Goal: Transaction & Acquisition: Purchase product/service

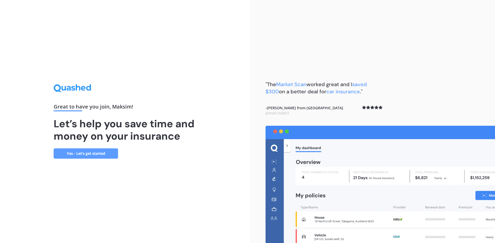
click at [112, 154] on link "Yes - Let’s get started" at bounding box center [86, 154] width 64 height 10
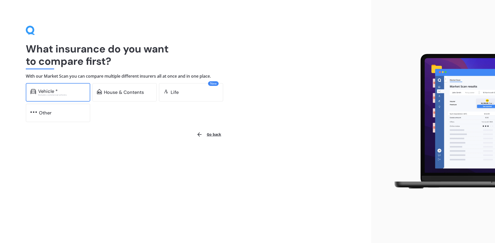
click at [64, 94] on div "Excludes commercial vehicles" at bounding box center [61, 95] width 47 height 2
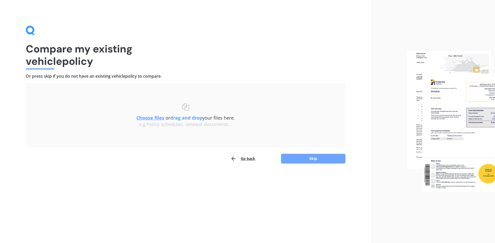
click at [298, 160] on button "Skip" at bounding box center [313, 159] width 64 height 10
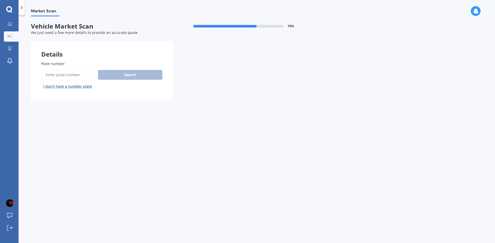
click at [72, 79] on input "Plate number" at bounding box center [68, 75] width 55 height 11
type input "rjj331"
click at [118, 77] on button "Search" at bounding box center [130, 75] width 64 height 10
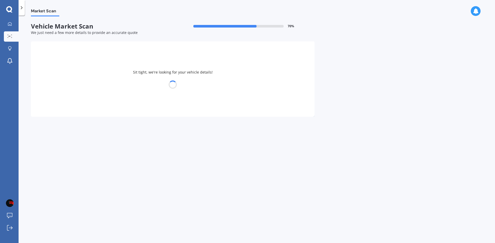
select select "TOYOTA"
select select "RAV-4"
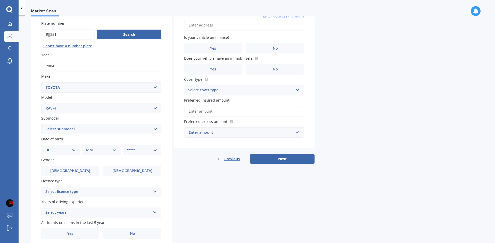
scroll to position [52, 0]
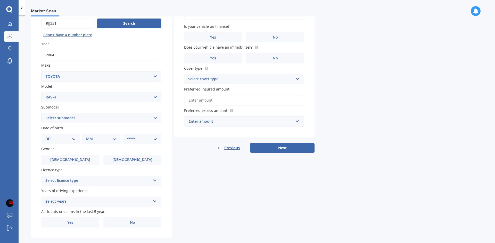
click at [69, 141] on select "DD 01 02 03 04 05 06 07 08 09 10 11 12 13 14 15 16 17 18 19 20 21 22 23 24 25 2…" at bounding box center [60, 139] width 30 height 6
select select "12"
click at [49, 136] on select "DD 01 02 03 04 05 06 07 08 09 10 11 12 13 14 15 16 17 18 19 20 21 22 23 24 25 2…" at bounding box center [60, 139] width 30 height 6
click at [102, 139] on select "MM 01 02 03 04 05 06 07 08 09 10 11 12" at bounding box center [102, 139] width 28 height 6
select select "01"
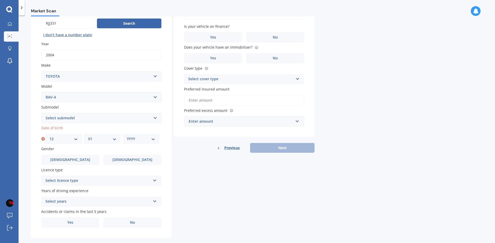
click at [88, 136] on select "MM 01 02 03 04 05 06 07 08 09 10 11 12" at bounding box center [102, 139] width 28 height 6
click at [136, 140] on select "YYYY 2025 2024 2023 2022 2021 2020 2019 2018 2017 2016 2015 2014 2013 2012 2011…" at bounding box center [141, 139] width 28 height 6
select select "2005"
click at [127, 136] on select "YYYY 2025 2024 2023 2022 2021 2020 2019 2018 2017 2016 2015 2014 2013 2012 2011…" at bounding box center [141, 139] width 28 height 6
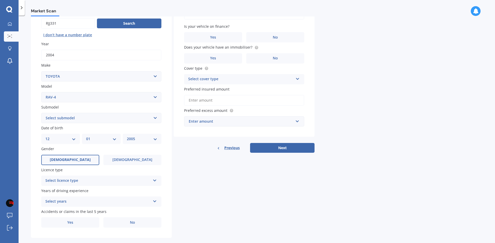
click at [72, 162] on span "[DEMOGRAPHIC_DATA]" at bounding box center [70, 160] width 41 height 4
click at [0, 0] on input "[DEMOGRAPHIC_DATA]" at bounding box center [0, 0] width 0 height 0
click at [82, 181] on div "Select licence type" at bounding box center [97, 181] width 105 height 6
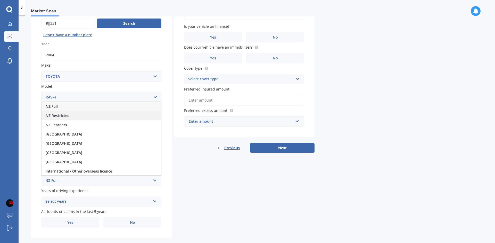
click at [71, 116] on div "NZ Restricted" at bounding box center [101, 115] width 120 height 9
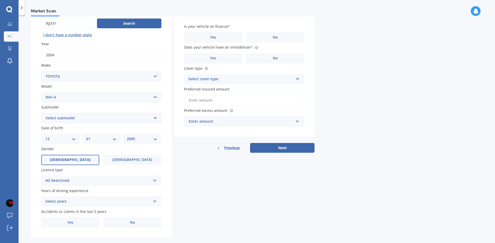
scroll to position [60, 0]
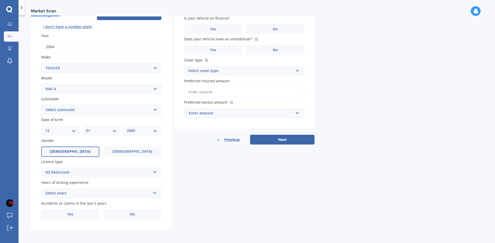
click at [84, 194] on div "Select years" at bounding box center [97, 194] width 105 height 6
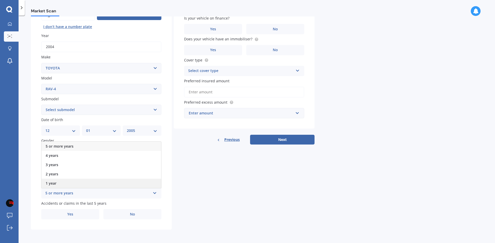
click at [77, 183] on div "1 year" at bounding box center [101, 183] width 120 height 9
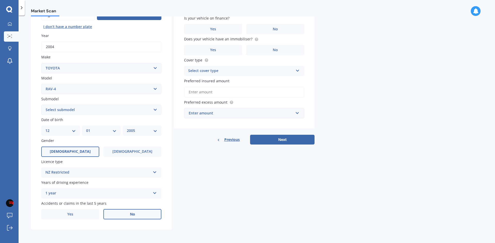
click at [124, 213] on label "No" at bounding box center [132, 214] width 58 height 10
click at [0, 0] on input "No" at bounding box center [0, 0] width 0 height 0
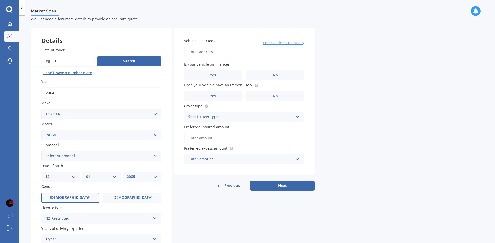
scroll to position [8, 0]
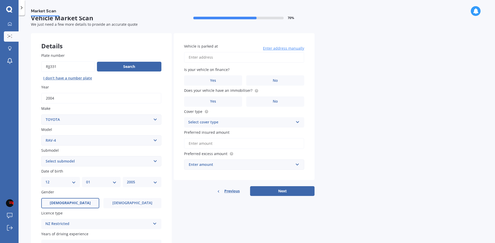
click at [213, 57] on input "Vehicle is parked at" at bounding box center [244, 57] width 120 height 11
type input "[STREET_ADDRESS]"
click at [221, 83] on label "Yes" at bounding box center [213, 80] width 58 height 10
click at [0, 0] on input "Yes" at bounding box center [0, 0] width 0 height 0
click at [230, 102] on label "Yes" at bounding box center [213, 102] width 58 height 10
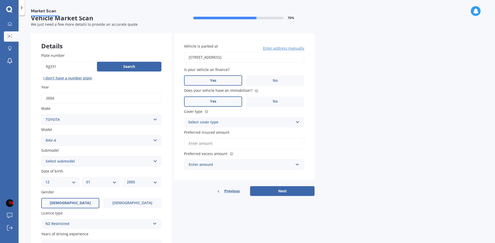
click at [0, 0] on input "Yes" at bounding box center [0, 0] width 0 height 0
click at [222, 125] on div "Select cover type" at bounding box center [240, 123] width 105 height 6
click at [226, 134] on div "Comprehensive" at bounding box center [244, 132] width 120 height 9
click at [234, 148] on input "Preferred insured amount" at bounding box center [244, 143] width 120 height 11
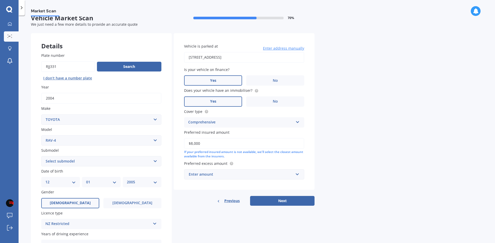
type input "$8,000"
click at [339, 136] on div "Market Scan Vehicle Market Scan 70 % We just need a few more details to provide…" at bounding box center [257, 130] width 476 height 228
click at [226, 173] on div "Enter amount" at bounding box center [241, 175] width 105 height 6
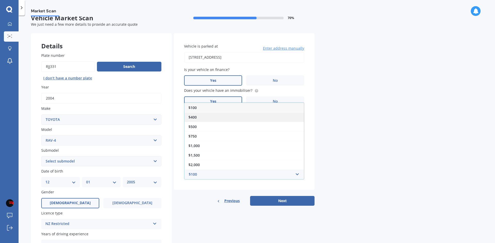
click at [217, 120] on div "$400" at bounding box center [244, 118] width 120 height 10
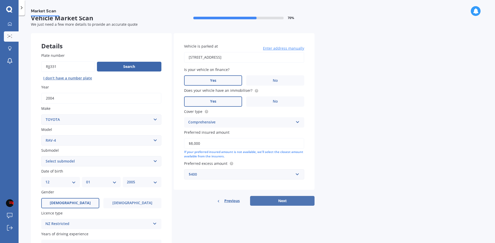
click at [274, 204] on button "Next" at bounding box center [282, 201] width 64 height 10
click at [113, 163] on select "Select submodel Diesel EV GX SUV 2.2/4WD/6AT Hybrid Hybrid 2WD Petrol" at bounding box center [101, 161] width 120 height 10
click at [97, 161] on select "Select submodel Diesel EV GX SUV 2.2/4WD/6AT Hybrid Hybrid 2WD Petrol" at bounding box center [101, 161] width 120 height 10
click at [77, 159] on select "Select submodel Diesel EV GX SUV 2.2/4WD/6AT Hybrid Hybrid 2WD Petrol" at bounding box center [101, 161] width 120 height 10
select select "GX SUV 2.2/4WD/6AT"
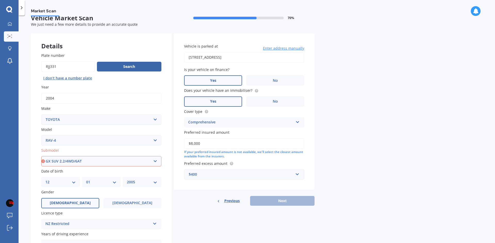
click at [41, 156] on select "Select submodel Diesel EV GX SUV 2.2/4WD/6AT Hybrid Hybrid 2WD Petrol" at bounding box center [101, 161] width 120 height 10
click at [278, 201] on button "Next" at bounding box center [282, 201] width 64 height 10
select select "12"
select select "01"
select select "2005"
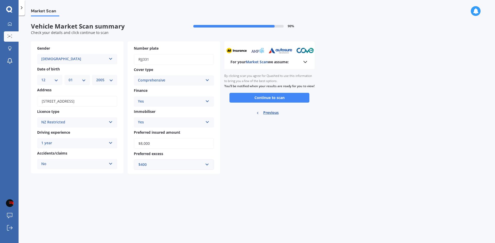
scroll to position [0, 0]
click at [262, 103] on button "Continue to scan" at bounding box center [269, 98] width 80 height 10
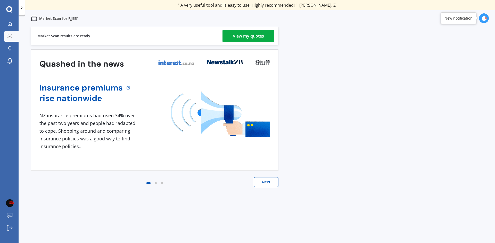
click at [256, 39] on div "View my quotes" at bounding box center [248, 36] width 31 height 12
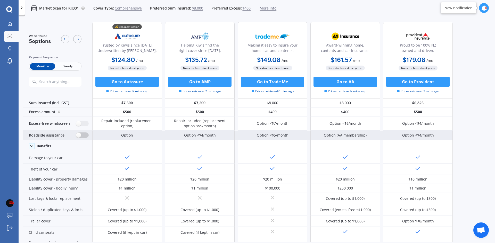
click at [82, 137] on label at bounding box center [82, 135] width 13 height 5
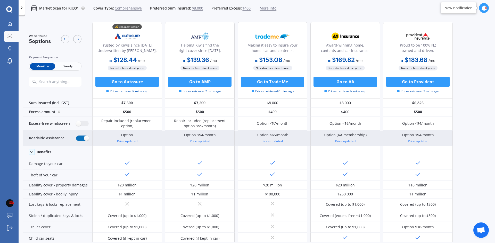
click at [85, 139] on label at bounding box center [82, 138] width 13 height 5
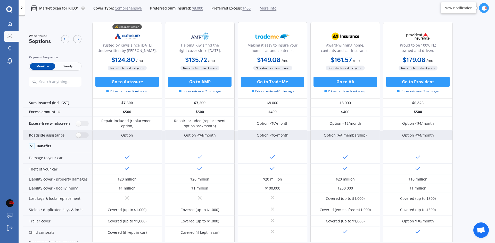
click at [83, 139] on div "Roadside assistance" at bounding box center [58, 135] width 70 height 9
click at [84, 136] on label at bounding box center [82, 135] width 13 height 5
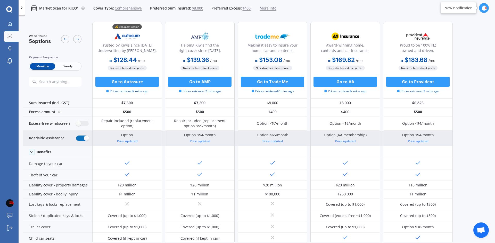
click at [84, 136] on label at bounding box center [82, 138] width 13 height 5
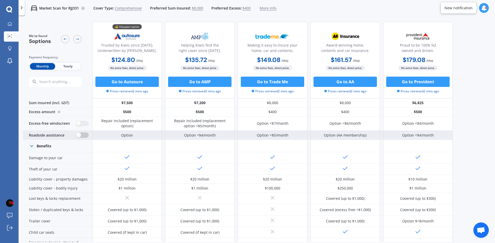
click at [84, 136] on label at bounding box center [82, 135] width 13 height 5
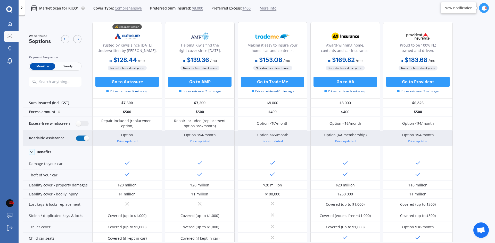
click at [84, 136] on label at bounding box center [82, 138] width 13 height 5
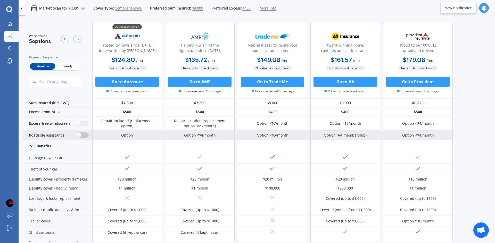
click at [84, 136] on label at bounding box center [82, 135] width 13 height 5
radio input "true"
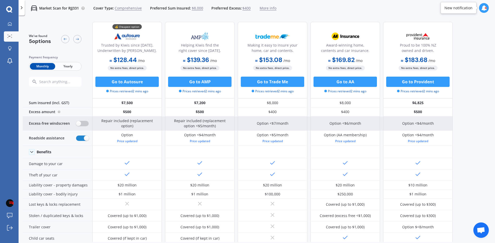
click at [80, 125] on label at bounding box center [82, 123] width 13 height 5
radio input "true"
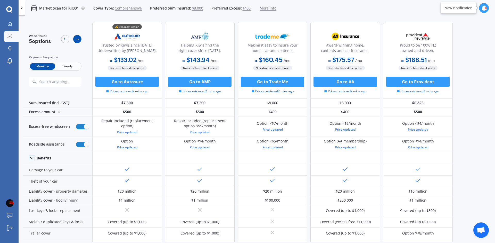
click at [79, 40] on icon at bounding box center [77, 39] width 4 height 4
click at [66, 40] on icon at bounding box center [65, 39] width 4 height 4
click at [56, 9] on p "Market Scan for RJJ331" at bounding box center [59, 8] width 40 height 5
click at [21, 9] on icon at bounding box center [21, 7] width 5 height 5
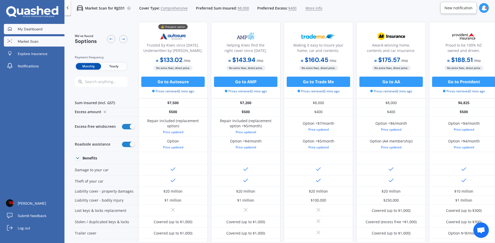
click at [38, 29] on span "My Dashboard" at bounding box center [30, 29] width 25 height 5
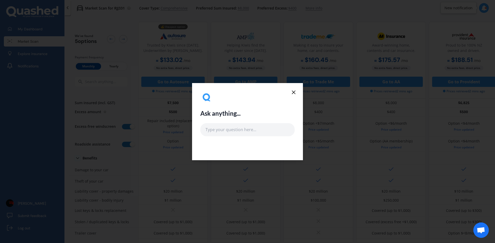
click at [294, 92] on line at bounding box center [293, 92] width 3 height 3
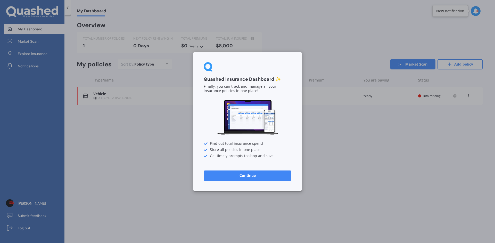
click at [325, 89] on div "Quashed Insurance Dashboard ✨ Finally, you can track and manage all your insura…" at bounding box center [247, 121] width 495 height 243
click at [308, 70] on div "Quashed Insurance Dashboard ✨ Finally, you can track and manage all your insura…" at bounding box center [247, 121] width 495 height 243
drag, startPoint x: 296, startPoint y: 63, endPoint x: 296, endPoint y: 66, distance: 2.8
click at [296, 63] on div "Quashed Insurance Dashboard ✨ Finally, you can track and manage all your insura…" at bounding box center [247, 121] width 108 height 139
click at [260, 182] on div "Quashed Insurance Dashboard ✨ Finally, you can track and manage all your insura…" at bounding box center [247, 121] width 108 height 139
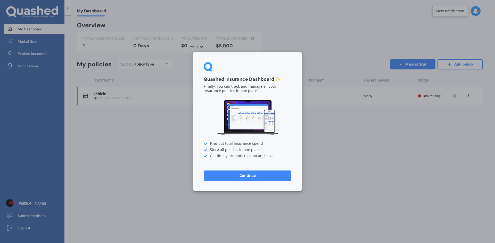
click at [262, 179] on button "Continue" at bounding box center [248, 176] width 88 height 10
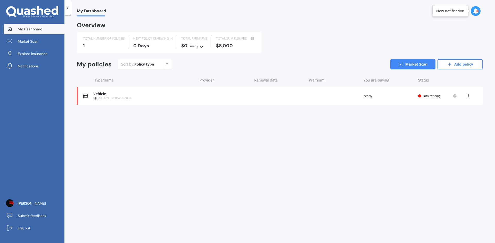
click at [469, 96] on icon at bounding box center [468, 95] width 4 height 3
click at [460, 115] on div "Delete" at bounding box center [456, 116] width 51 height 10
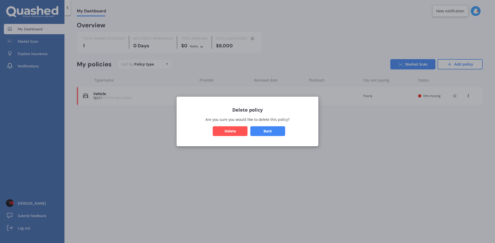
click at [234, 131] on button "Delete" at bounding box center [230, 131] width 35 height 10
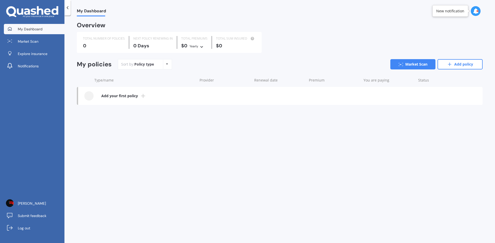
click at [145, 98] on icon at bounding box center [143, 96] width 6 height 6
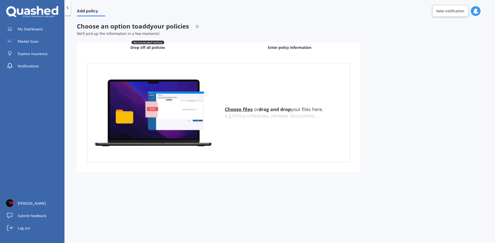
click at [262, 48] on div "Enter policy information" at bounding box center [289, 48] width 142 height 10
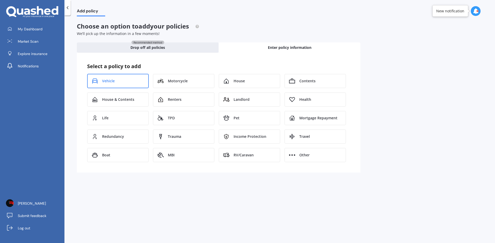
click at [108, 85] on div "Vehicle" at bounding box center [118, 81] width 62 height 14
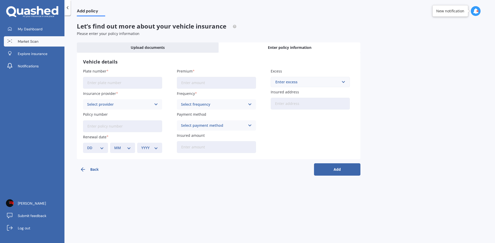
click at [40, 43] on link "Market Scan" at bounding box center [34, 41] width 61 height 10
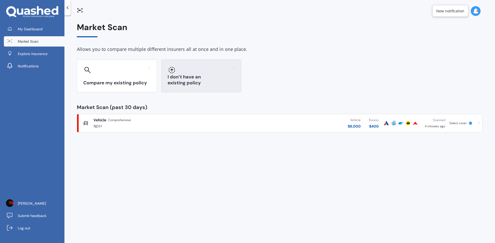
click at [201, 89] on div "I don’t have an existing policy" at bounding box center [201, 76] width 80 height 33
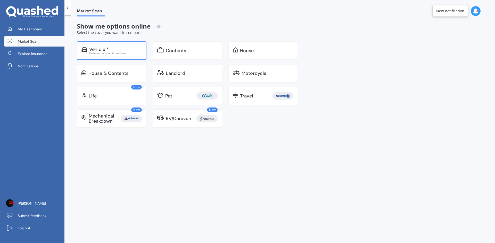
click at [127, 56] on div "Vehicle * Excludes commercial vehicles" at bounding box center [112, 50] width 70 height 19
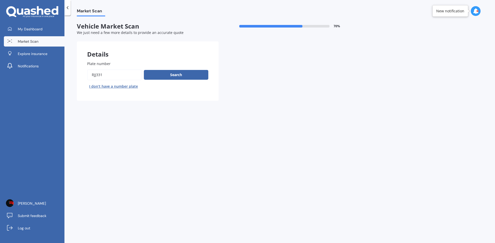
drag, startPoint x: 116, startPoint y: 78, endPoint x: 64, endPoint y: 77, distance: 52.1
click at [64, 77] on div "Market Scan Vehicle Market Scan 70 % We just need a few more details to provide…" at bounding box center [279, 130] width 430 height 228
click at [128, 79] on input "Plate number" at bounding box center [114, 75] width 55 height 11
drag, startPoint x: 113, startPoint y: 73, endPoint x: 62, endPoint y: 74, distance: 51.3
click at [62, 74] on div "My Dashboard Market Scan Explore insurance Notifications Maksim Solomakhin Subm…" at bounding box center [247, 121] width 495 height 243
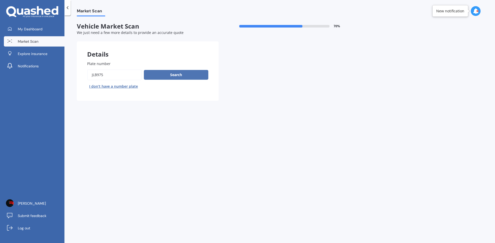
type input "jlb975"
click at [182, 72] on button "Search" at bounding box center [176, 75] width 64 height 10
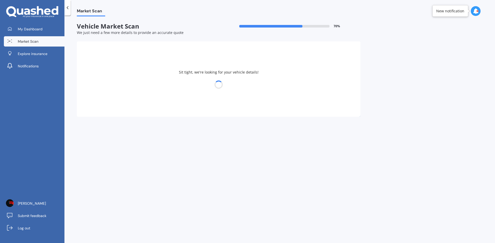
select select "SUBARU"
select select "EXIGA"
select select "12"
select select "01"
select select "2005"
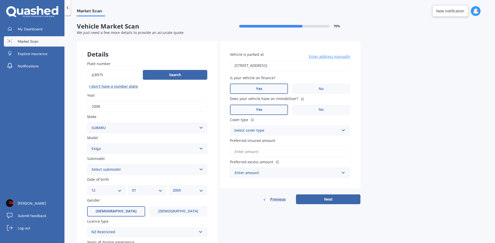
scroll to position [26, 0]
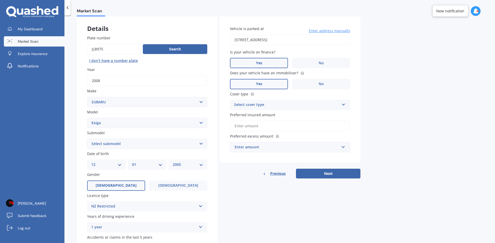
click at [129, 148] on select "Select submodel 2.0 4WD Petrol 2.0 Non turbo 2.0 Turbo 2.0L AWD 2.5i Urban Sele…" at bounding box center [147, 144] width 120 height 10
click at [131, 146] on select "Select submodel 2.0 4WD Petrol 2.0 Non turbo 2.0 Turbo 2.0L AWD 2.5i Urban Sele…" at bounding box center [147, 144] width 120 height 10
click at [123, 145] on select "Select submodel 2.0 4WD Petrol 2.0 Non turbo 2.0 Turbo 2.0L AWD 2.5i Urban Sele…" at bounding box center [147, 144] width 120 height 10
click at [117, 147] on select "Select submodel 2.0 4WD Petrol 2.0 Non turbo 2.0 Turbo 2.0L AWD 2.5i Urban Sele…" at bounding box center [147, 144] width 120 height 10
select select "2.0 4WD PETROL"
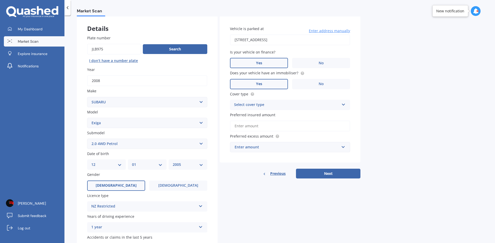
click at [87, 139] on select "Select submodel 2.0 4WD Petrol 2.0 Non turbo 2.0 Turbo 2.0L AWD 2.5i Urban Sele…" at bounding box center [147, 144] width 120 height 10
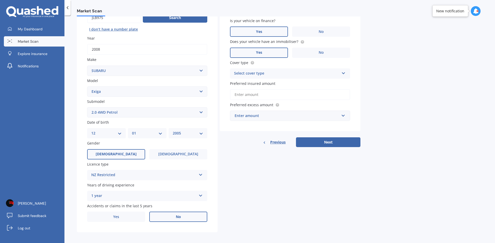
scroll to position [60, 0]
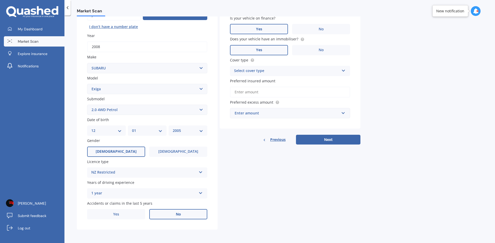
click at [263, 115] on div "Enter amount" at bounding box center [286, 114] width 105 height 6
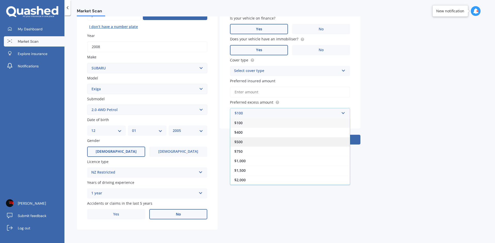
click at [248, 142] on div "$500" at bounding box center [290, 142] width 120 height 10
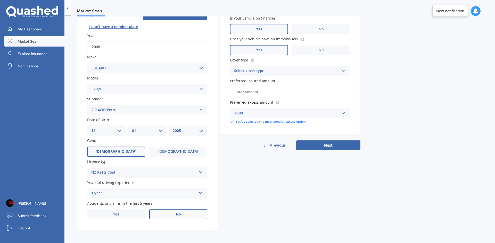
click at [257, 90] on input "Preferred insured amount" at bounding box center [290, 92] width 120 height 11
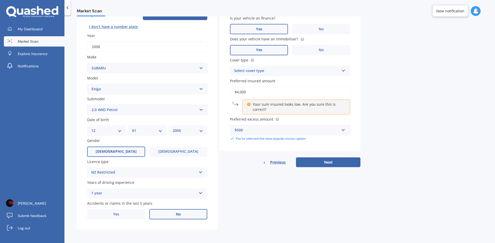
type input "$4,000"
click at [259, 74] on div "Select cover type" at bounding box center [286, 71] width 105 height 6
click at [269, 81] on div "Comprehensive" at bounding box center [290, 81] width 120 height 9
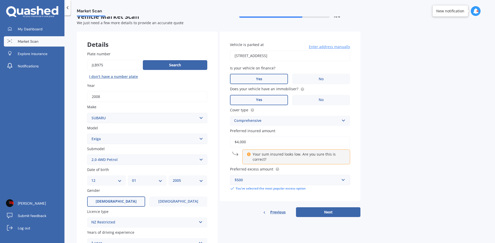
scroll to position [8, 0]
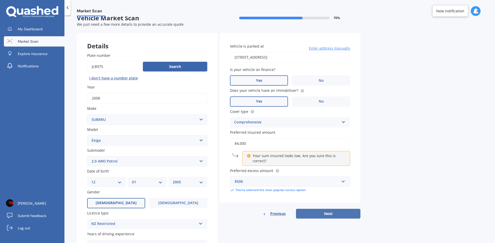
click at [329, 214] on button "Next" at bounding box center [328, 214] width 64 height 10
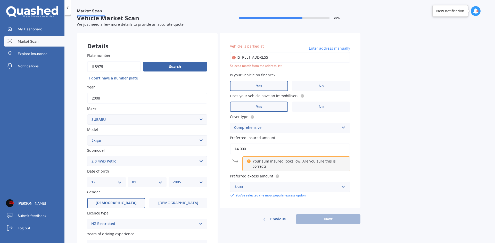
type input "[STREET_ADDRESS]"
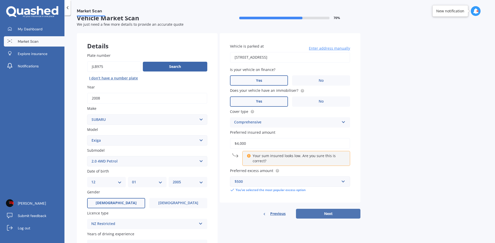
click at [330, 214] on button "Next" at bounding box center [328, 214] width 64 height 10
select select "12"
select select "01"
select select "2005"
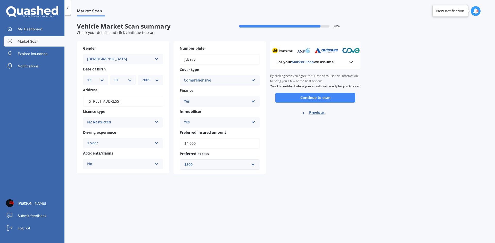
scroll to position [0, 0]
click at [307, 103] on button "Continue to scan" at bounding box center [315, 98] width 80 height 10
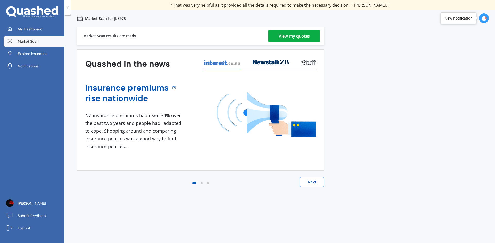
click at [297, 44] on div "Market Scan results are ready. View my quotes" at bounding box center [200, 36] width 247 height 19
click at [294, 37] on div "View my quotes" at bounding box center [293, 36] width 31 height 12
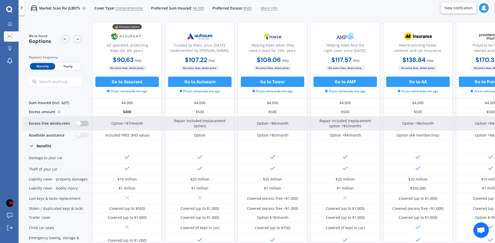
click at [82, 124] on label at bounding box center [82, 123] width 13 height 5
radio input "true"
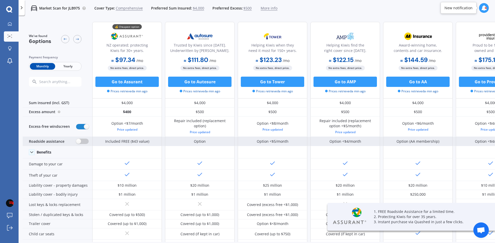
click at [83, 140] on label at bounding box center [82, 141] width 13 height 5
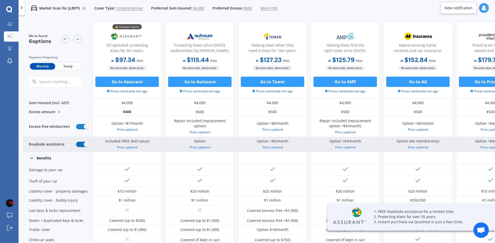
click at [83, 145] on label at bounding box center [82, 144] width 13 height 5
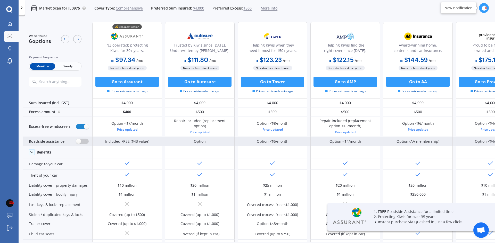
click at [81, 141] on label at bounding box center [82, 141] width 13 height 5
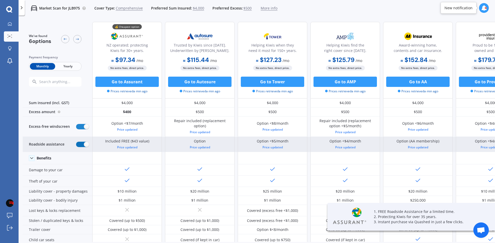
click at [82, 144] on label at bounding box center [82, 144] width 13 height 5
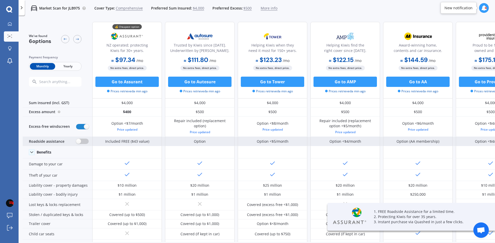
click at [80, 141] on label at bounding box center [82, 141] width 13 height 5
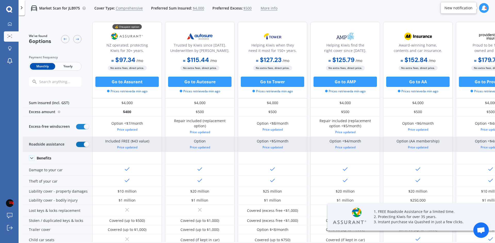
click at [82, 143] on label at bounding box center [82, 144] width 13 height 5
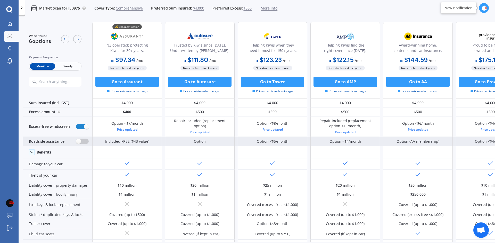
click at [82, 143] on label at bounding box center [82, 141] width 13 height 5
radio input "true"
